Goal: Transaction & Acquisition: Book appointment/travel/reservation

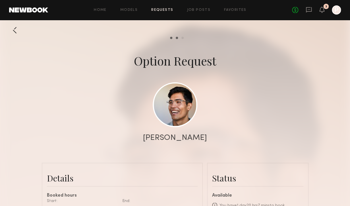
scroll to position [177, 0]
click at [162, 13] on div "Home Models Requests Job Posts Favorites Sign Out No fees up to $5,000 3 P" at bounding box center [194, 9] width 293 height 9
click at [161, 7] on div "Home Models Requests Job Posts Favorites Sign Out No fees up to $5,000 3 P" at bounding box center [194, 9] width 293 height 9
click at [308, 10] on icon at bounding box center [309, 10] width 6 height 6
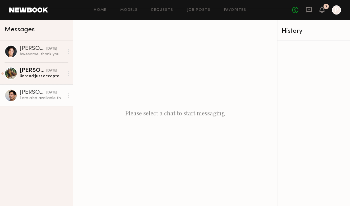
click at [50, 96] on div "I am also available that day." at bounding box center [42, 97] width 45 height 5
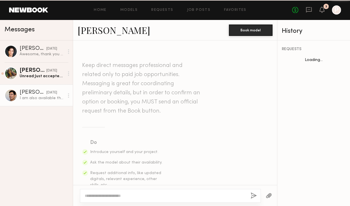
scroll to position [166, 0]
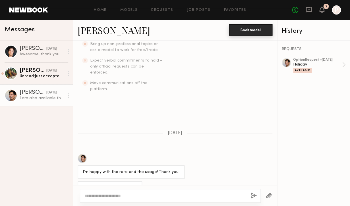
click at [254, 29] on button "Book model" at bounding box center [250, 29] width 43 height 11
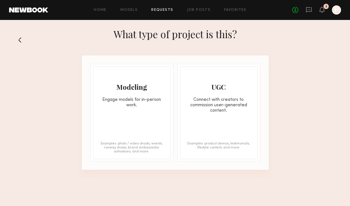
click at [165, 119] on div "Modeling Engage models for in-person work. Examples: photo / video shoots, even…" at bounding box center [131, 112] width 77 height 92
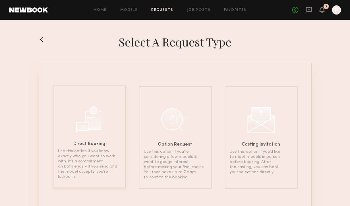
click at [103, 144] on h6 "Direct Booking" at bounding box center [89, 144] width 32 height 5
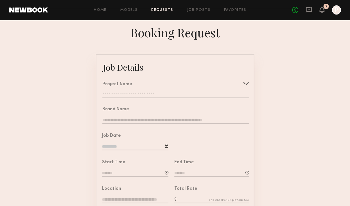
click at [172, 96] on input "text" at bounding box center [175, 95] width 147 height 6
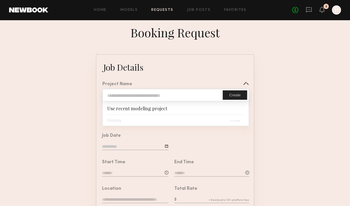
click at [156, 119] on div "Holiday" at bounding box center [176, 120] width 146 height 11
click at [138, 125] on div "Holiday" at bounding box center [176, 120] width 146 height 11
click at [145, 118] on div "Holiday" at bounding box center [176, 120] width 146 height 11
click at [156, 48] on nb-booking-request "Booking Request Job Details Project Name Create Use recent modeling project Hol…" at bounding box center [175, 197] width 350 height 346
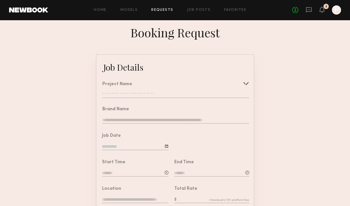
click at [17, 13] on header "Home Models Requests Job Posts Favorites Sign Out No fees up to $5,000 3 P" at bounding box center [175, 10] width 350 height 20
click at [29, 9] on link at bounding box center [28, 9] width 39 height 5
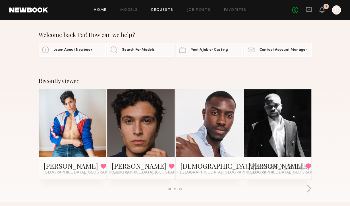
click at [164, 10] on link "Requests" at bounding box center [162, 10] width 22 height 4
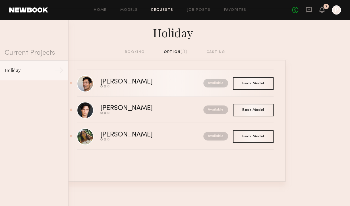
click at [125, 85] on div "[PERSON_NAME]" at bounding box center [139, 81] width 78 height 7
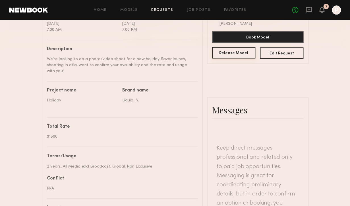
scroll to position [72, 0]
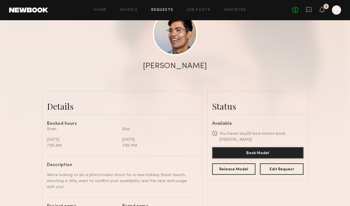
click at [230, 149] on button "Book Model" at bounding box center [257, 152] width 91 height 11
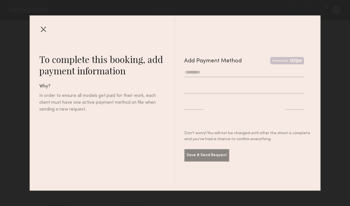
click at [234, 73] on input "text" at bounding box center [244, 72] width 120 height 9
type input "*"
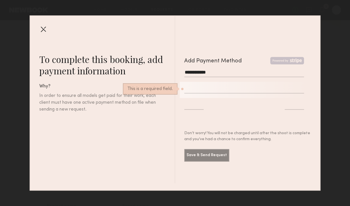
drag, startPoint x: 217, startPoint y: 72, endPoint x: 200, endPoint y: 72, distance: 17.3
click at [200, 72] on input "**********" at bounding box center [244, 72] width 120 height 9
click at [204, 72] on input "**********" at bounding box center [244, 72] width 120 height 9
click at [211, 72] on input "**********" at bounding box center [244, 72] width 120 height 9
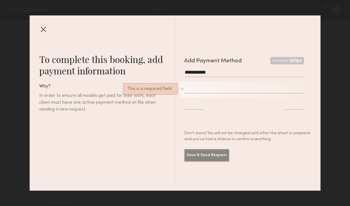
click at [211, 72] on input "**********" at bounding box center [244, 72] width 120 height 9
type input "**********"
click at [201, 155] on div "**********" at bounding box center [243, 99] width 136 height 167
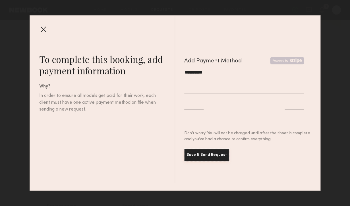
click at [215, 155] on button "Save & Send Request" at bounding box center [206, 154] width 45 height 13
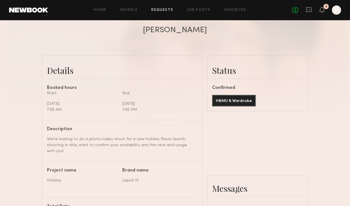
scroll to position [111, 0]
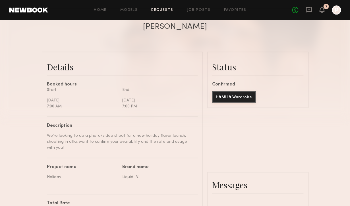
click at [236, 97] on button "H&MU & Wardrobe" at bounding box center [233, 96] width 43 height 11
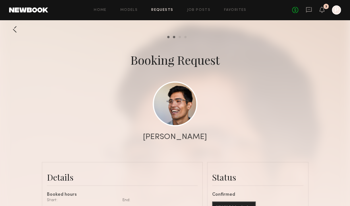
scroll to position [0, 0]
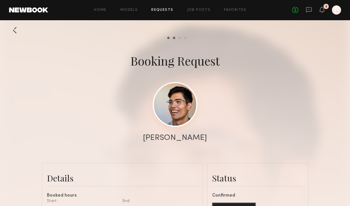
click at [170, 109] on link at bounding box center [175, 104] width 45 height 45
click at [13, 31] on div at bounding box center [14, 29] width 11 height 11
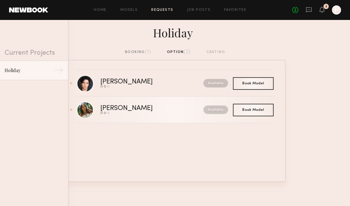
click at [159, 110] on div "Tiare S." at bounding box center [139, 108] width 78 height 7
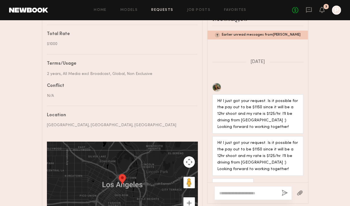
scroll to position [287, 0]
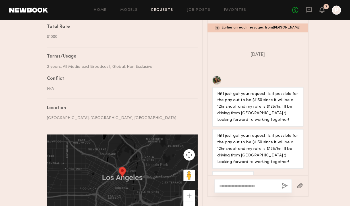
click at [241, 183] on textarea at bounding box center [248, 185] width 58 height 6
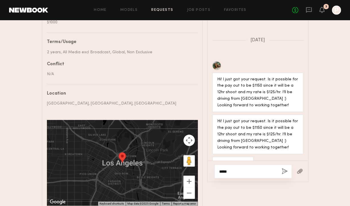
scroll to position [336, 0]
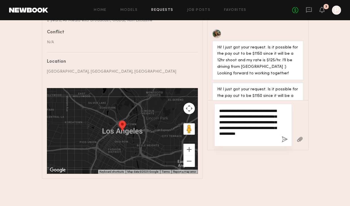
click at [267, 134] on textarea "**********" at bounding box center [248, 124] width 58 height 34
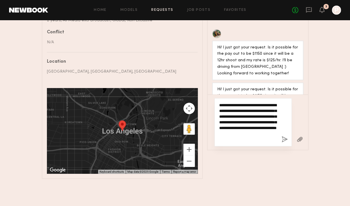
type textarea "**********"
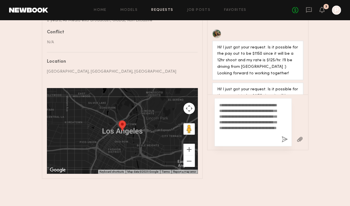
click at [284, 136] on button "button" at bounding box center [284, 139] width 6 height 7
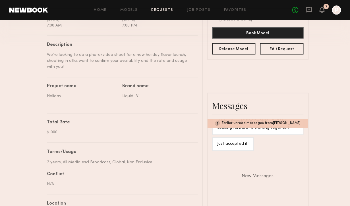
scroll to position [196, 0]
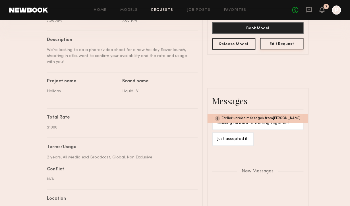
click at [286, 40] on button "Edit Request" at bounding box center [281, 43] width 43 height 11
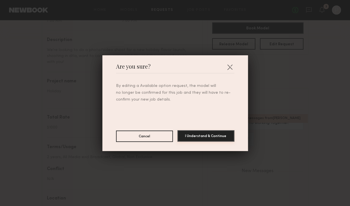
click at [195, 136] on button "I Understand & Continue" at bounding box center [205, 135] width 57 height 11
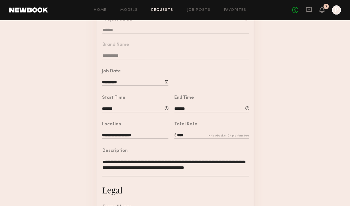
scroll to position [76, 0]
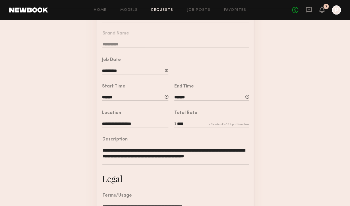
click at [187, 125] on input "****" at bounding box center [211, 124] width 75 height 6
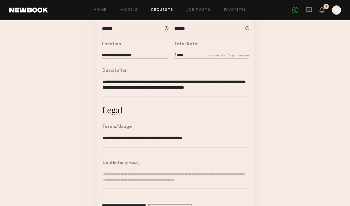
scroll to position [165, 0]
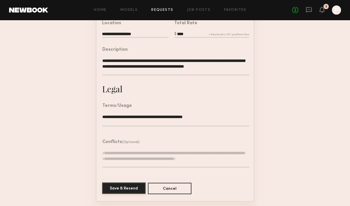
type input "****"
click at [130, 186] on button "Save & Resend" at bounding box center [123, 187] width 43 height 11
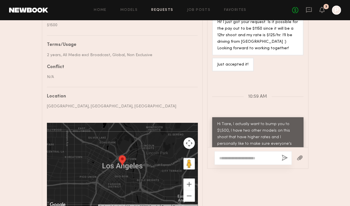
scroll to position [299, 0]
click at [228, 156] on textarea at bounding box center [248, 157] width 58 height 6
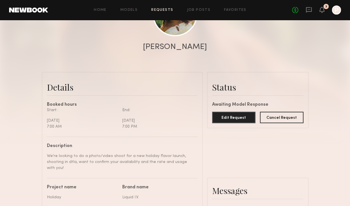
scroll to position [0, 0]
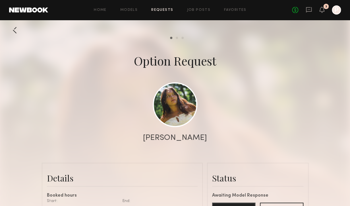
click at [13, 29] on div at bounding box center [14, 29] width 11 height 11
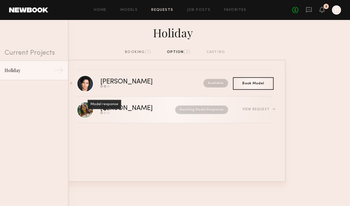
click at [104, 109] on div "Model response" at bounding box center [105, 103] width 34 height 9
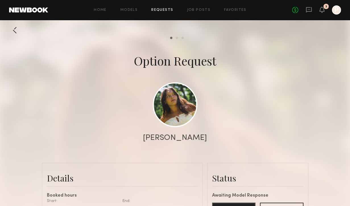
scroll to position [340, 0]
click at [169, 103] on link at bounding box center [175, 104] width 45 height 45
click at [16, 30] on div at bounding box center [14, 29] width 11 height 11
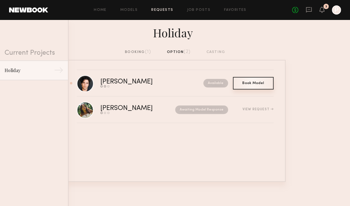
click at [263, 85] on div "Book Model Book" at bounding box center [253, 83] width 41 height 13
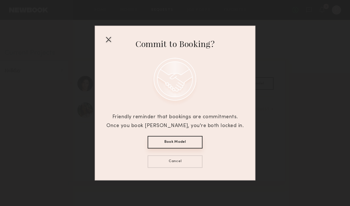
click at [184, 144] on button "Book Model" at bounding box center [175, 142] width 55 height 13
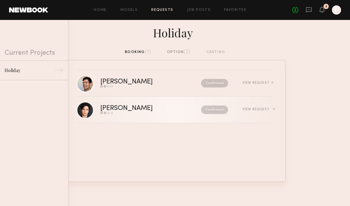
click at [116, 108] on div "[PERSON_NAME]" at bounding box center [138, 108] width 76 height 7
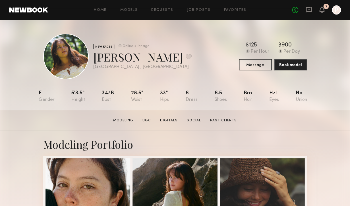
click at [167, 43] on div "NEW FACES Online < 1hr ago Tiare S. Favorite San Diego , CA Online < 1hr ago $ …" at bounding box center [175, 56] width 264 height 45
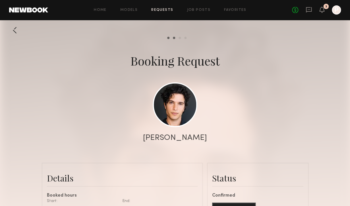
scroll to position [312, 0]
click at [310, 8] on icon at bounding box center [309, 10] width 6 height 6
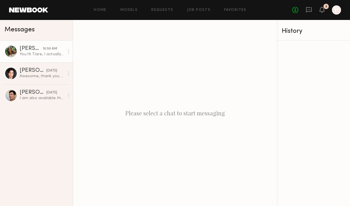
click at [45, 59] on link "[PERSON_NAME] 10:59 AM You: Hi [PERSON_NAME], I actually want to bump you to $1…" at bounding box center [36, 51] width 73 height 22
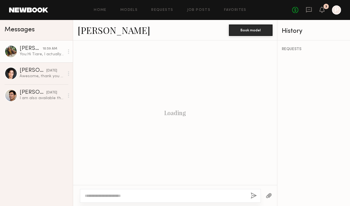
scroll to position [300, 0]
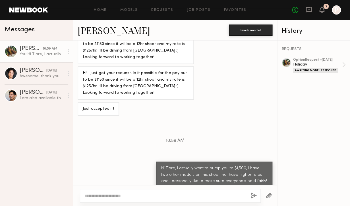
click at [215, 192] on div at bounding box center [170, 195] width 181 height 14
click at [212, 194] on textarea at bounding box center [165, 195] width 161 height 6
drag, startPoint x: 133, startPoint y: 197, endPoint x: -11, endPoint y: 181, distance: 144.4
click at [85, 192] on textarea "**********" at bounding box center [165, 195] width 161 height 6
type textarea "**********"
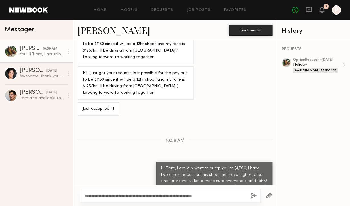
click at [254, 194] on button "button" at bounding box center [253, 195] width 6 height 7
